Goal: Task Accomplishment & Management: Manage account settings

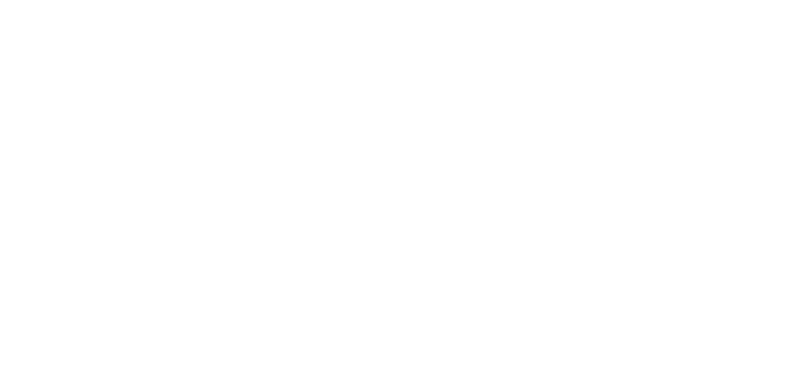
click at [721, 0] on html "Skip to main An error has occurred. This application may no longer respond unti…" at bounding box center [406, 0] width 812 height 0
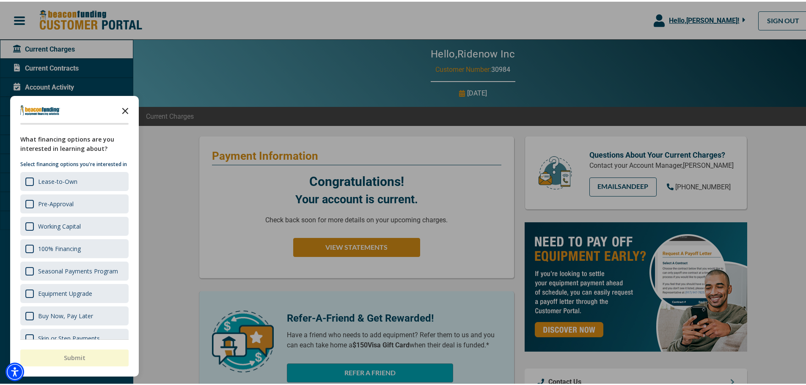
click at [124, 109] on icon "Close the survey" at bounding box center [125, 108] width 17 height 17
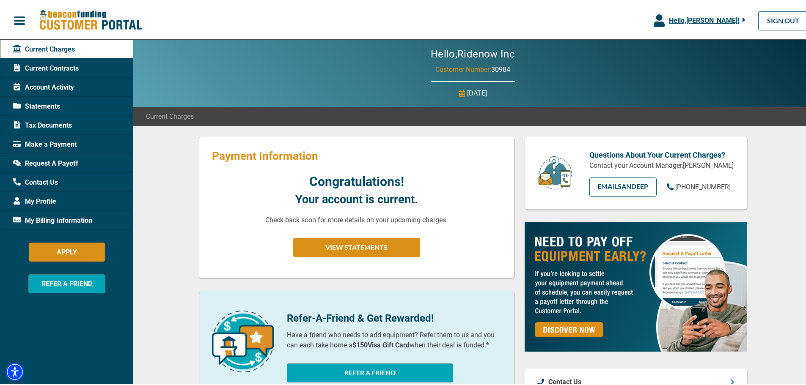
click at [69, 110] on div "Statements" at bounding box center [66, 104] width 133 height 19
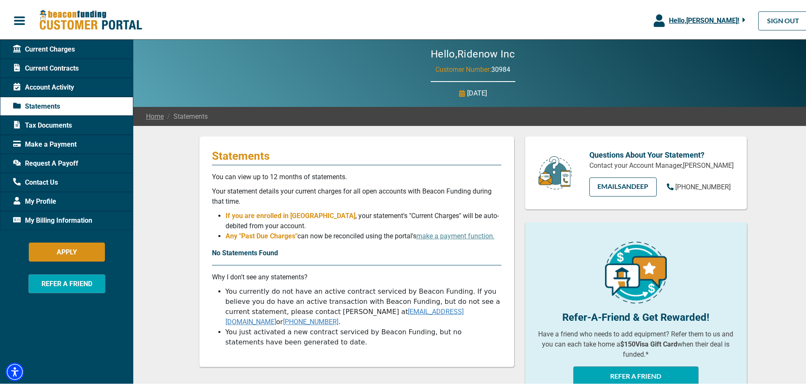
click at [27, 44] on span "Current Charges" at bounding box center [44, 48] width 62 height 10
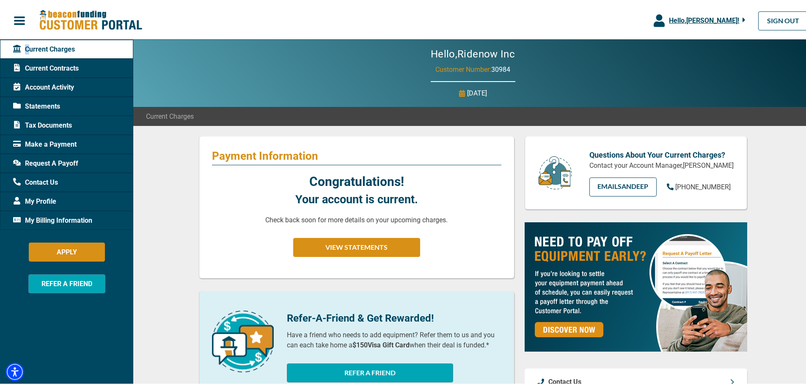
click at [708, 20] on span "Hello, [PERSON_NAME] !" at bounding box center [704, 19] width 70 height 8
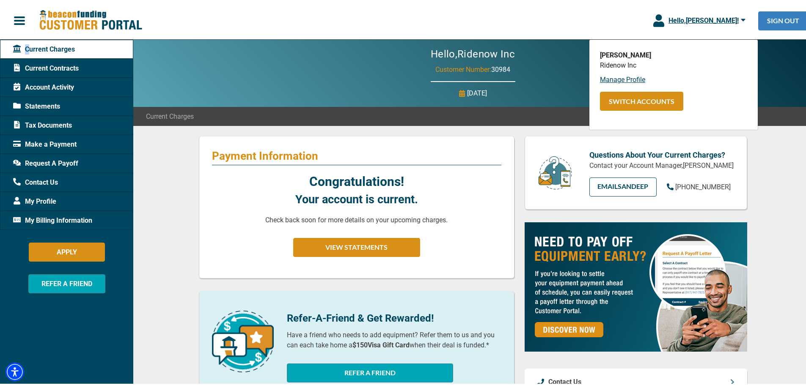
click at [771, 25] on link "SIGN OUT" at bounding box center [783, 19] width 50 height 19
